Goal: Task Accomplishment & Management: Manage account settings

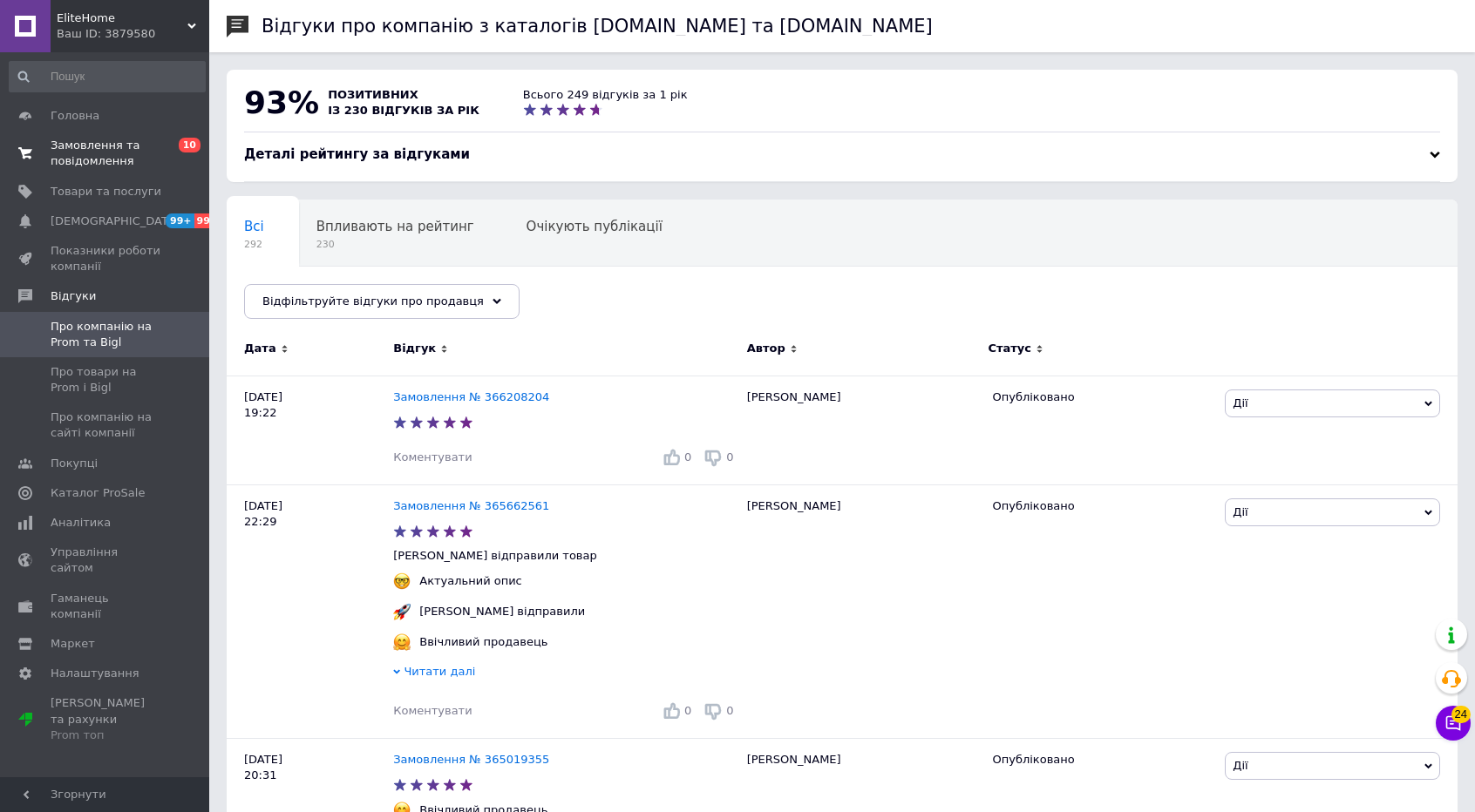
drag, startPoint x: 0, startPoint y: 0, endPoint x: 91, endPoint y: 152, distance: 177.2
click at [91, 152] on span "Замовлення та повідомлення" at bounding box center [105, 154] width 111 height 31
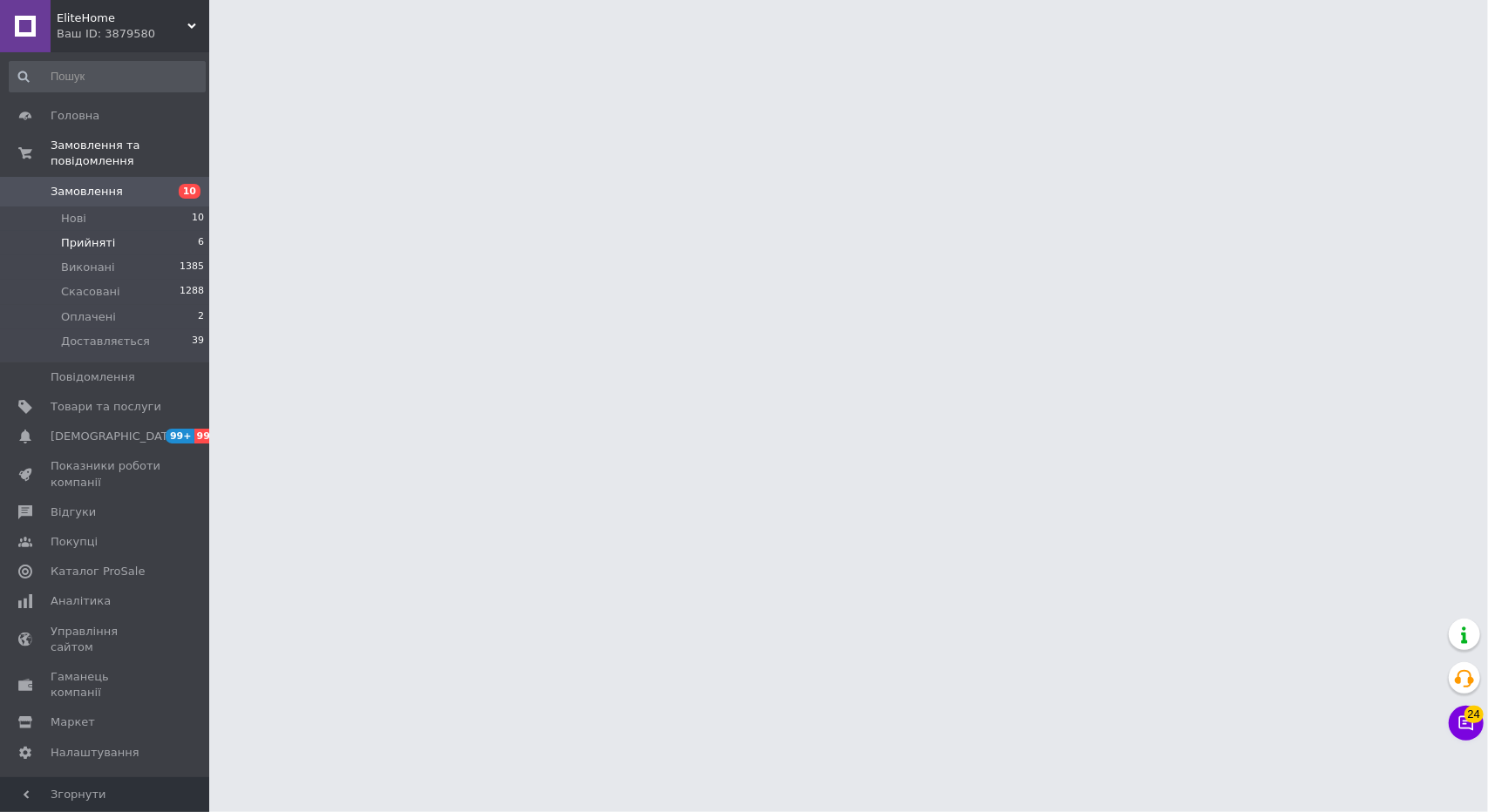
click at [108, 231] on li "Прийняті 6" at bounding box center [107, 242] width 214 height 24
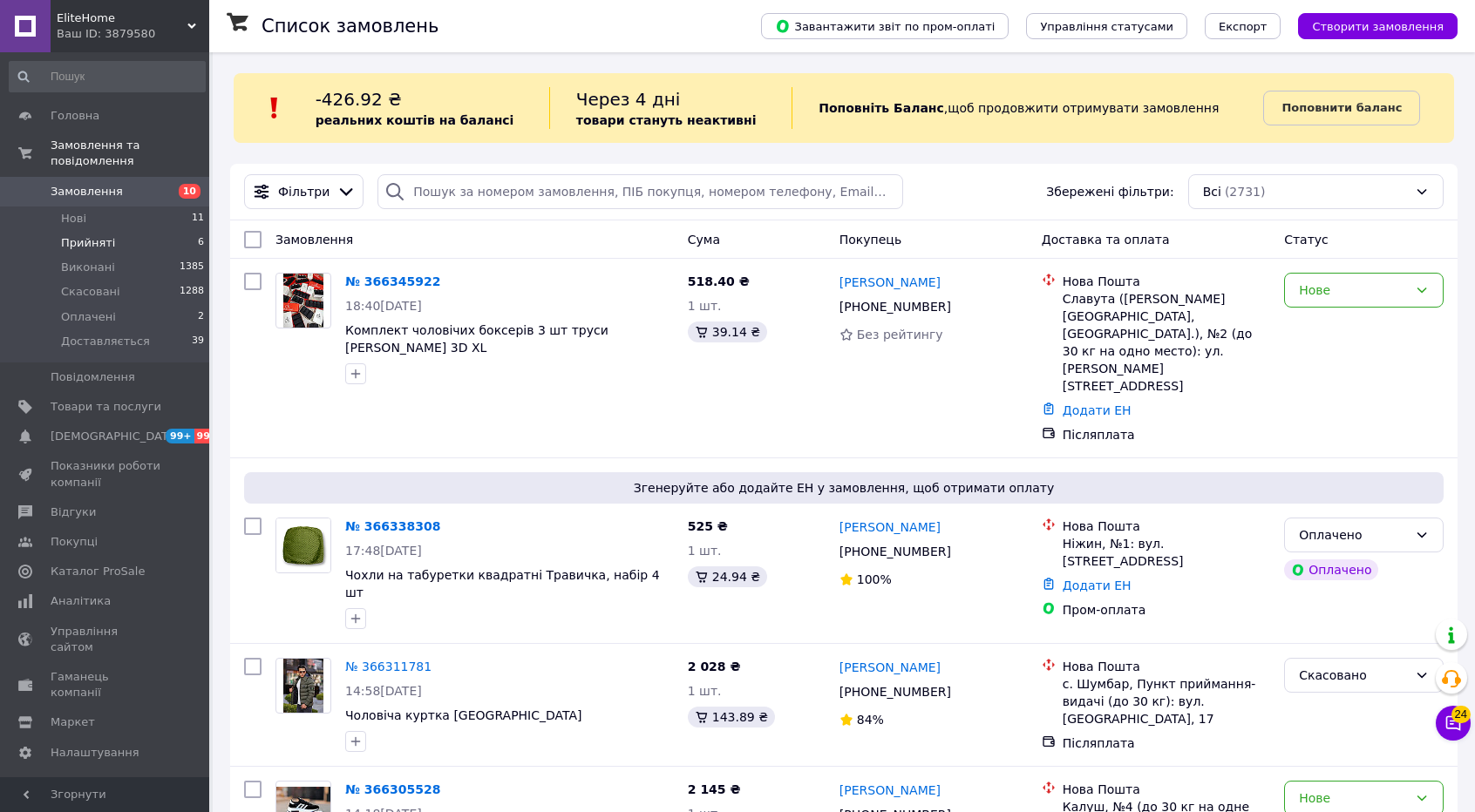
click at [91, 236] on span "Прийняті" at bounding box center [88, 243] width 54 height 15
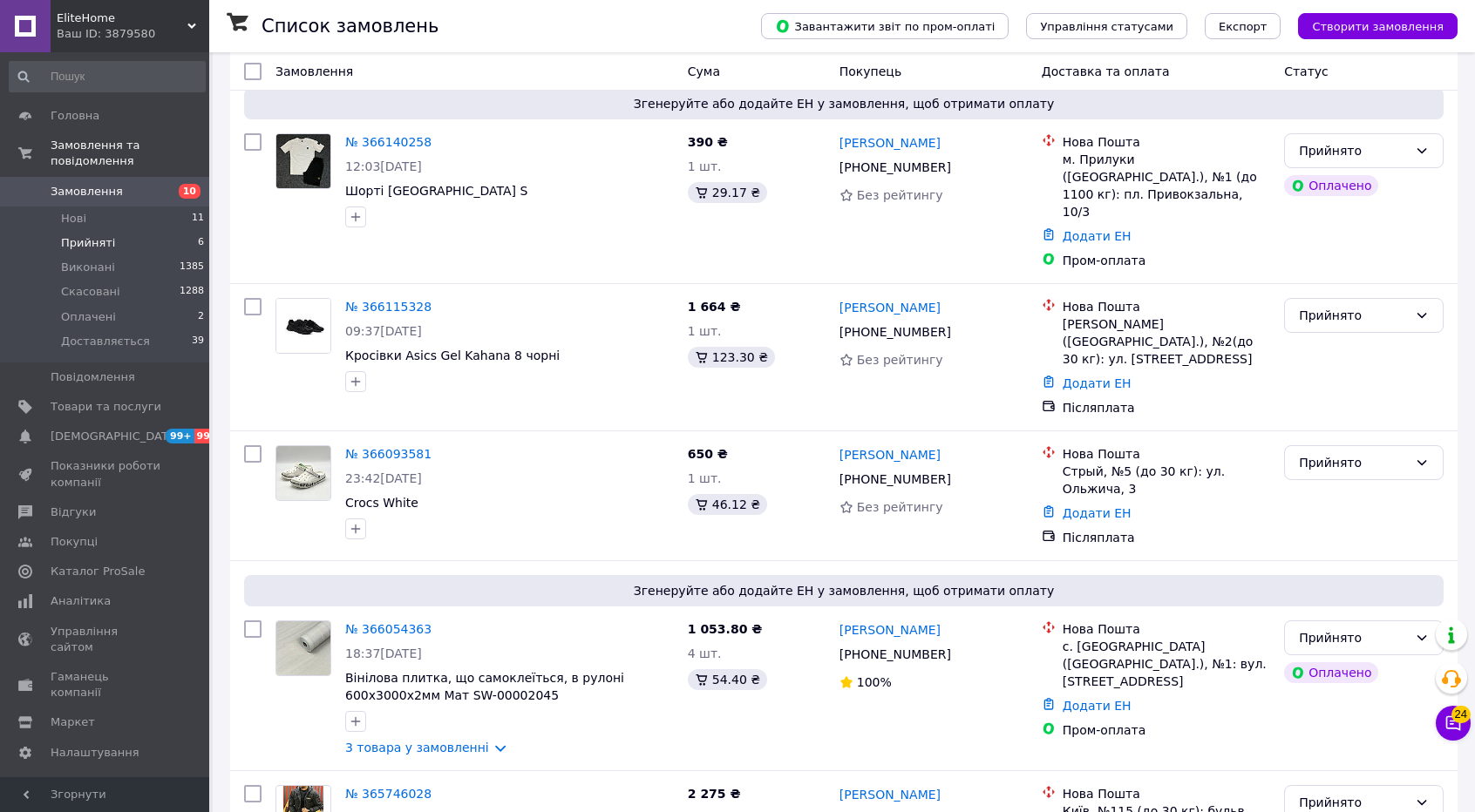
scroll to position [462, 0]
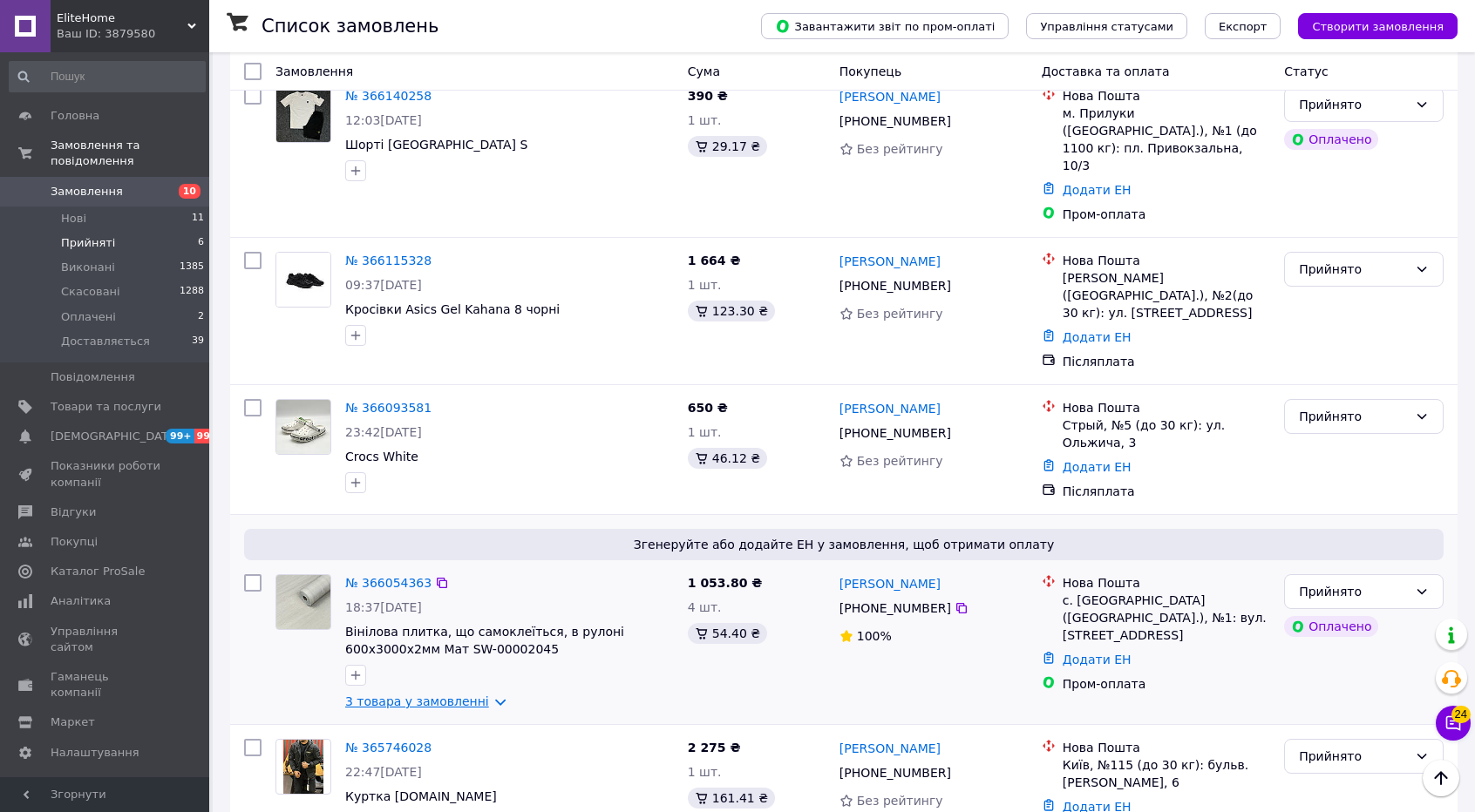
click at [478, 694] on link "3 товара у замовленні" at bounding box center [416, 701] width 144 height 14
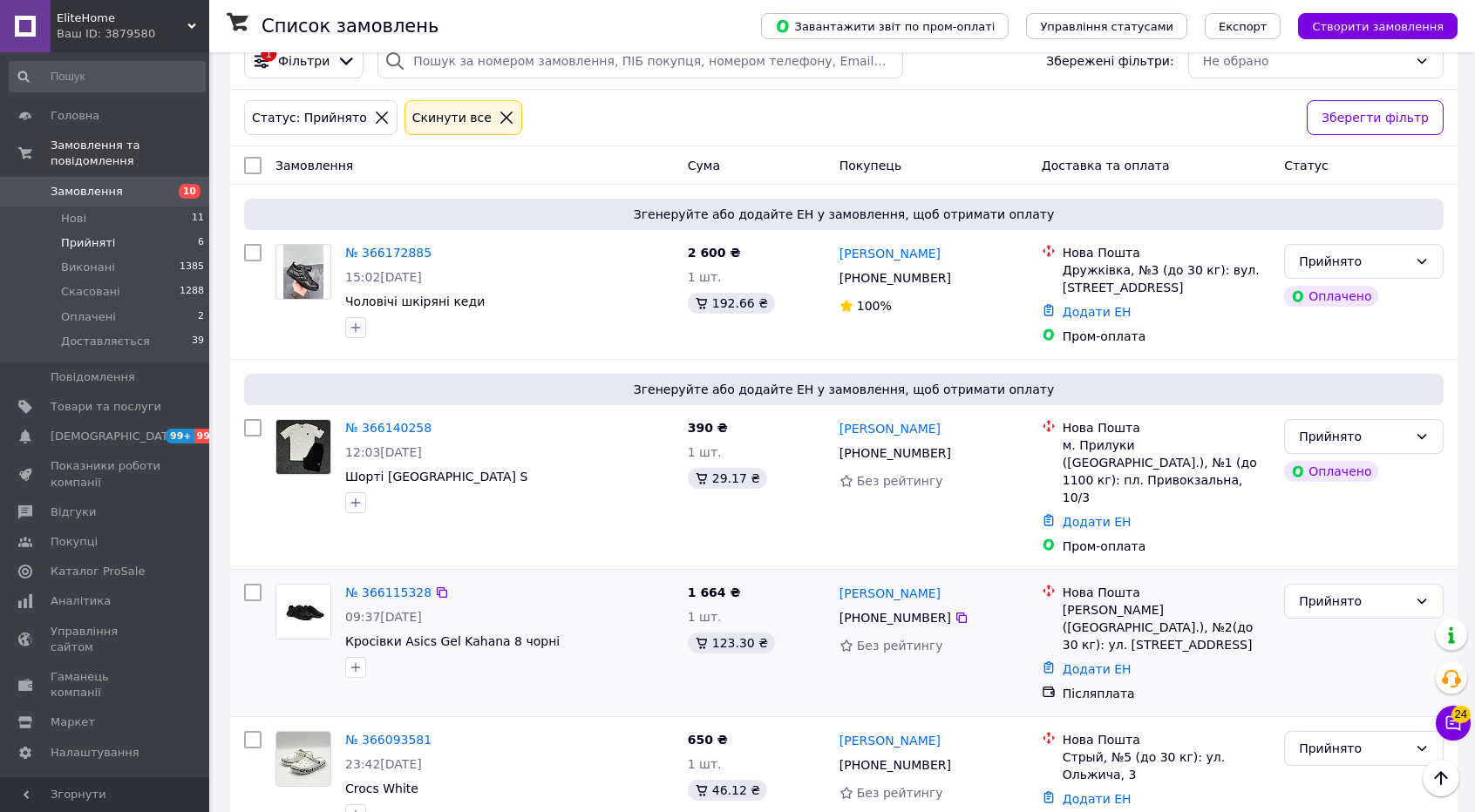
scroll to position [0, 0]
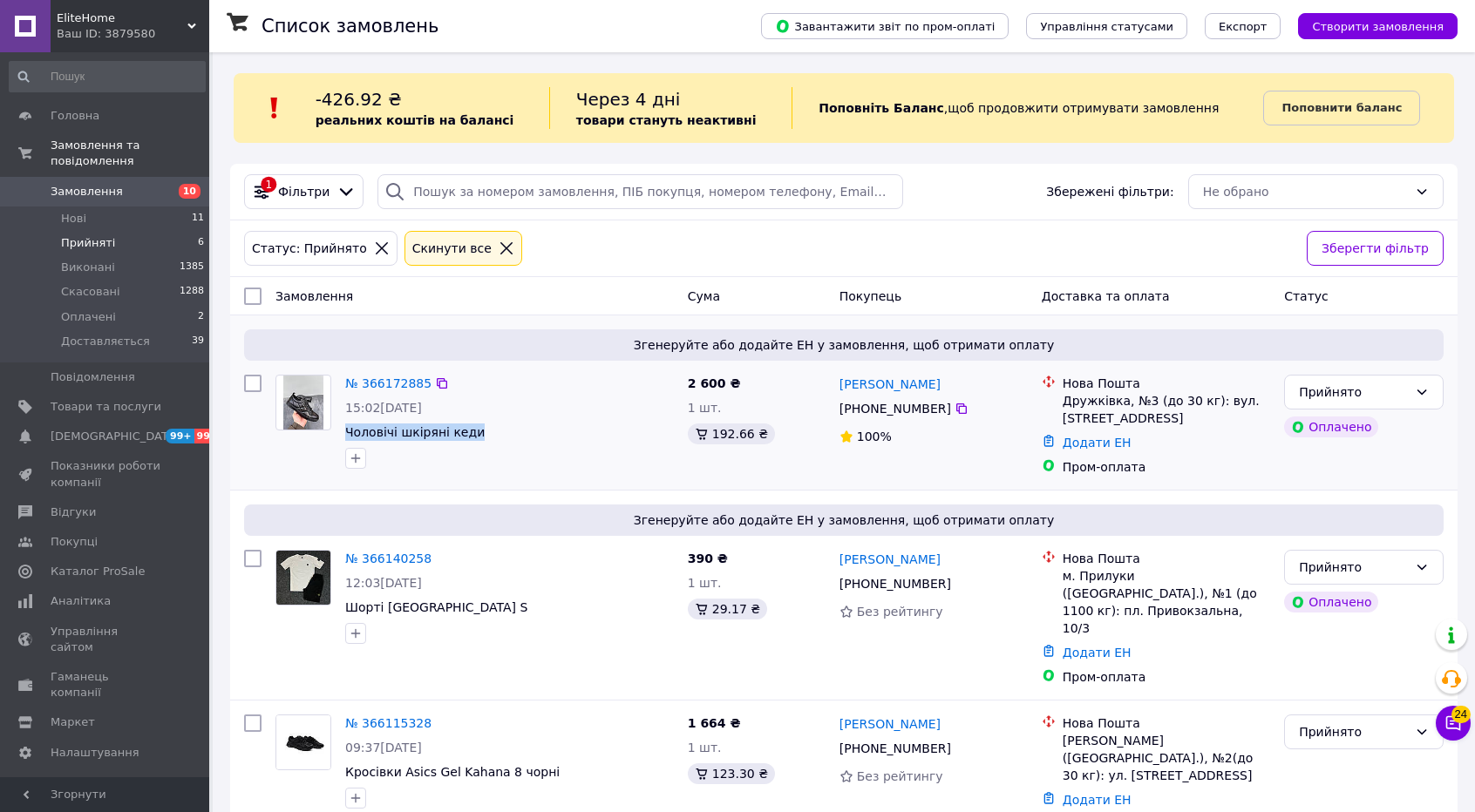
drag, startPoint x: 476, startPoint y: 434, endPoint x: 341, endPoint y: 427, distance: 135.2
click at [341, 427] on div "№ 366172885 15:02[DATE] Чоловічі шкіряні кеди" at bounding box center [509, 422] width 343 height 108
copy span "Чоловічі шкіряні кеди"
click at [377, 388] on link "№ 366172885" at bounding box center [387, 383] width 86 height 14
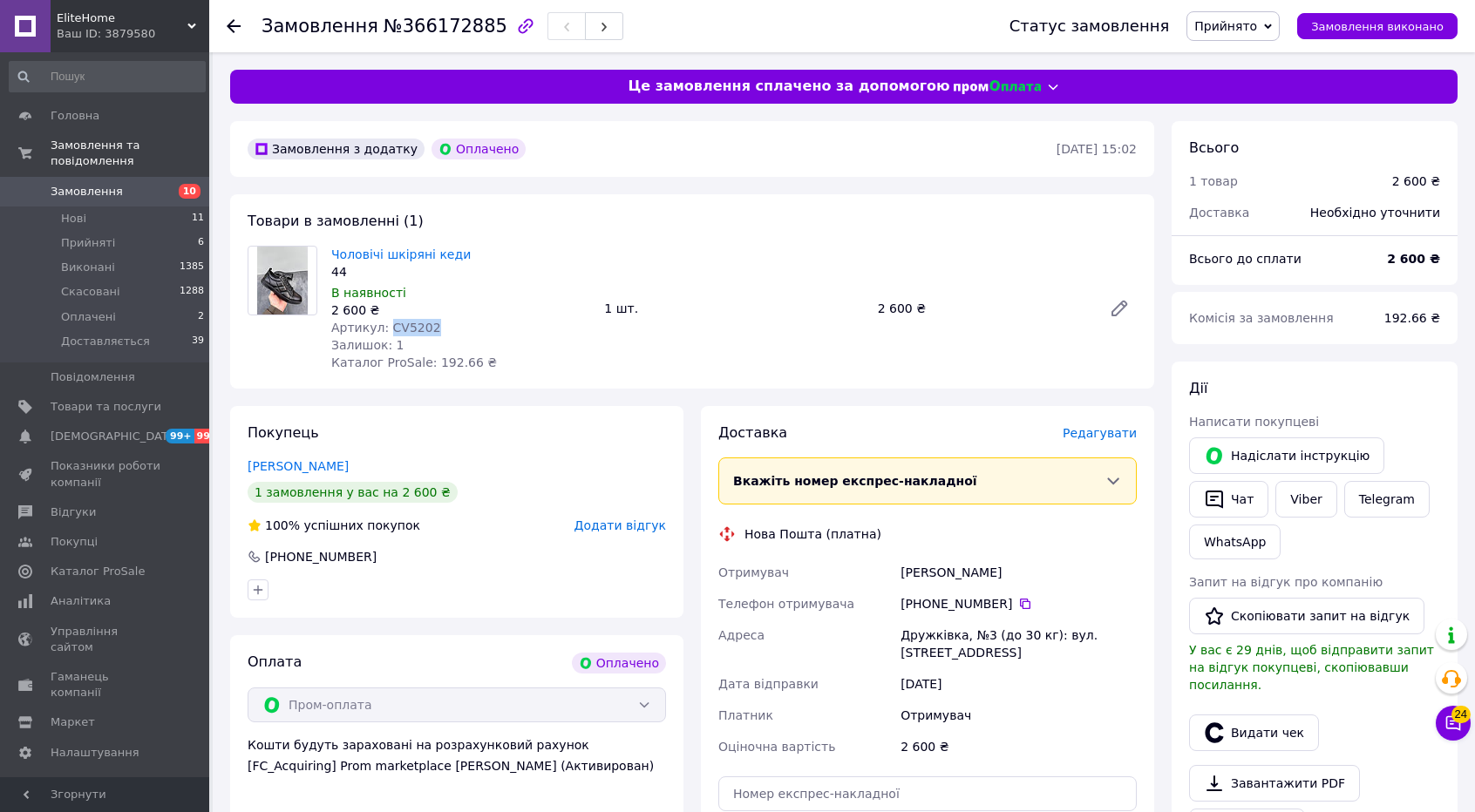
drag, startPoint x: 426, startPoint y: 329, endPoint x: 383, endPoint y: 328, distance: 43.0
click at [383, 328] on div "Артикул: CV5202" at bounding box center [461, 327] width 259 height 17
copy span "CV5202"
click at [1295, 502] on link "Viber" at bounding box center [1305, 499] width 61 height 37
